Goal: Task Accomplishment & Management: Manage account settings

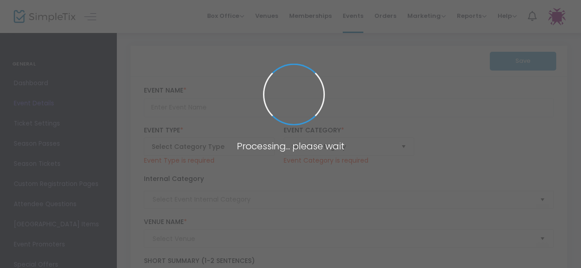
type input "Panel Conversation: Post Election Look Ahead"
type textarea "Expert panelists provide an insider’s look at the election results, the transit…"
type input "Register Now"
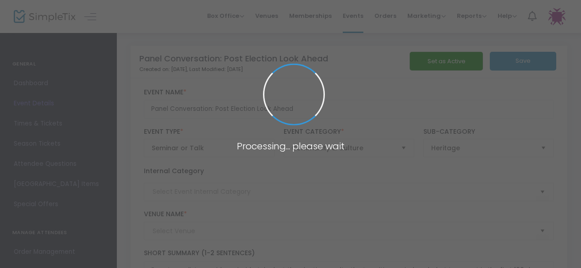
type input "[PERSON_NAME] and [PERSON_NAME] Capital [GEOGRAPHIC_DATA]"
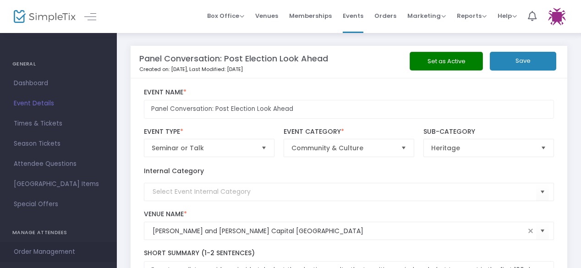
click at [49, 247] on span "Order Management" at bounding box center [58, 252] width 89 height 12
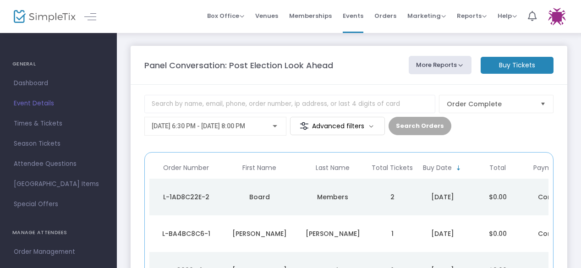
click at [64, 14] on img at bounding box center [45, 16] width 62 height 13
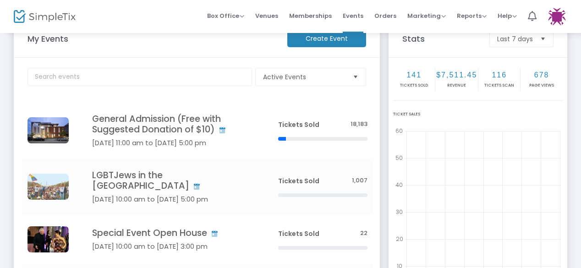
scroll to position [46, 0]
